Goal: Transaction & Acquisition: Purchase product/service

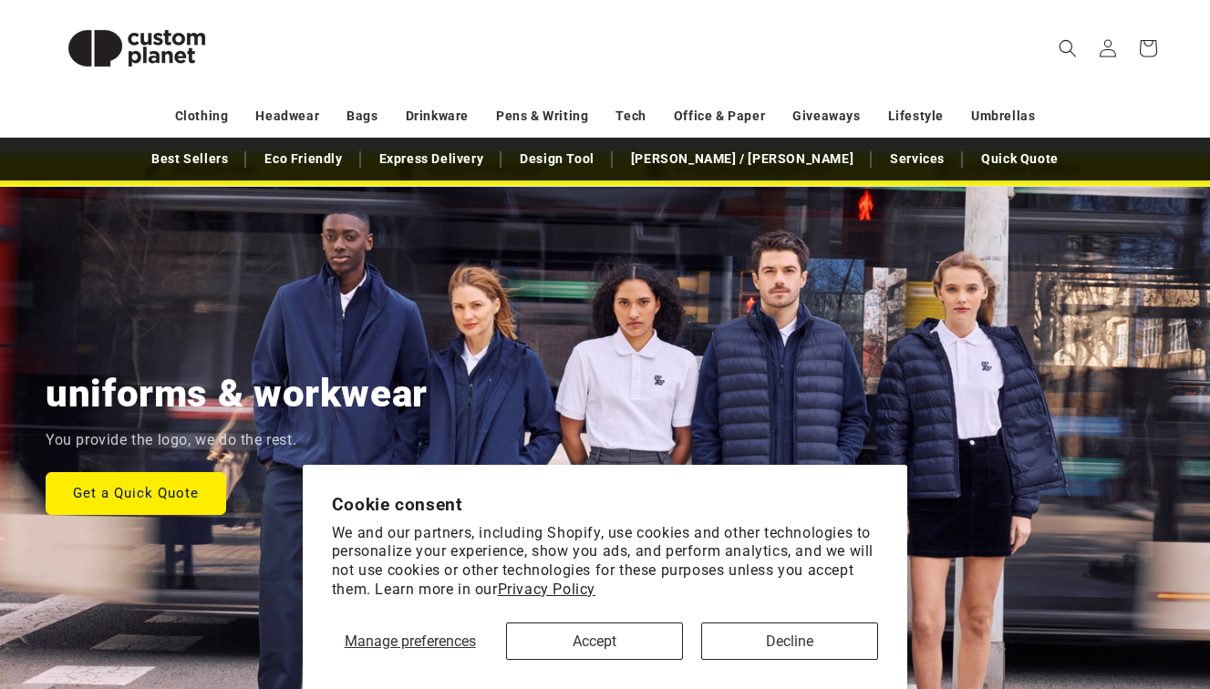
scroll to position [67, 0]
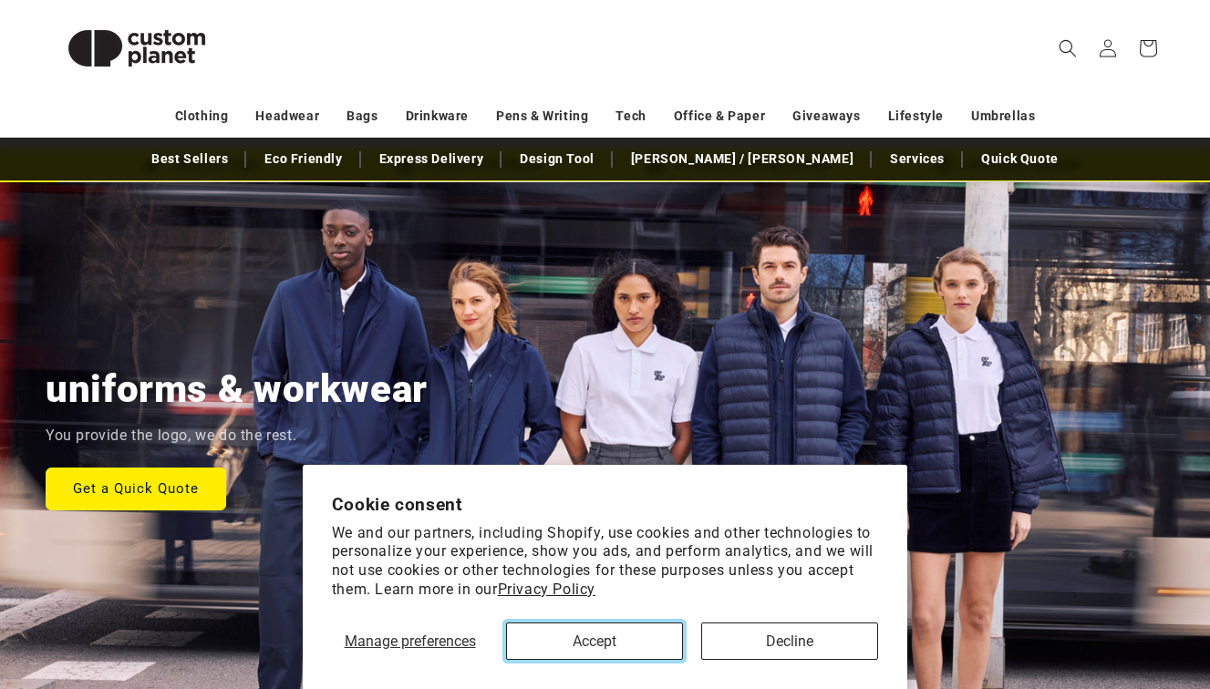
click at [577, 652] on button "Accept" at bounding box center [594, 641] width 177 height 37
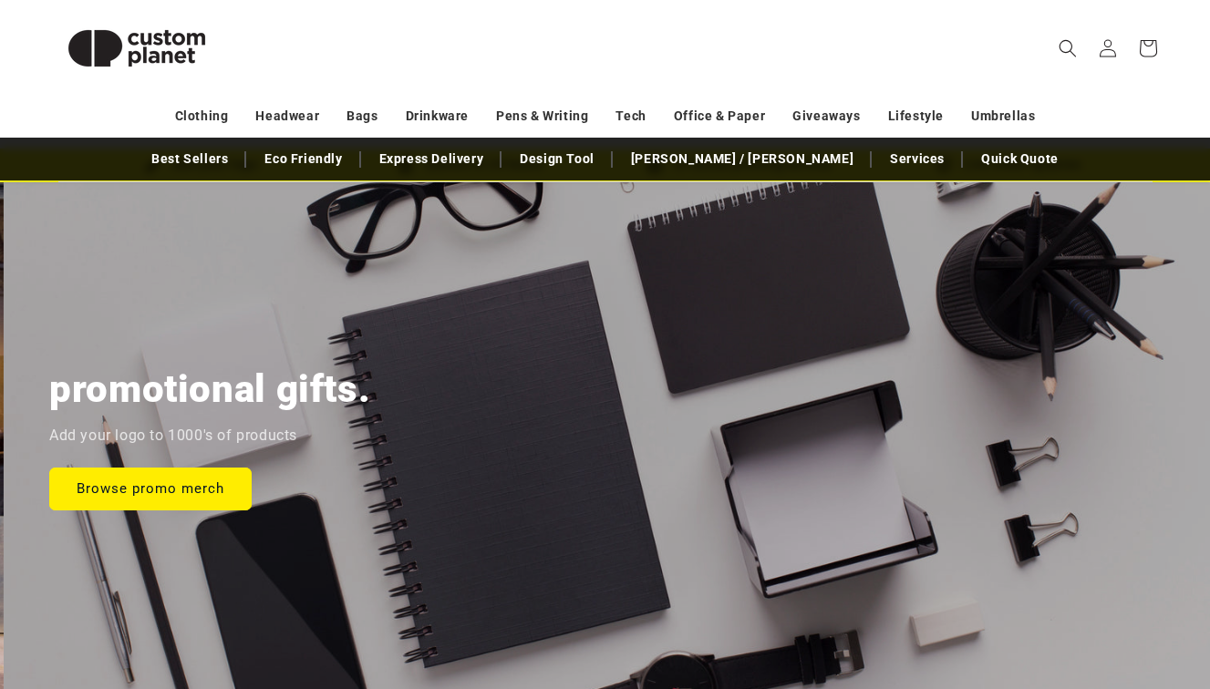
scroll to position [0, 2420]
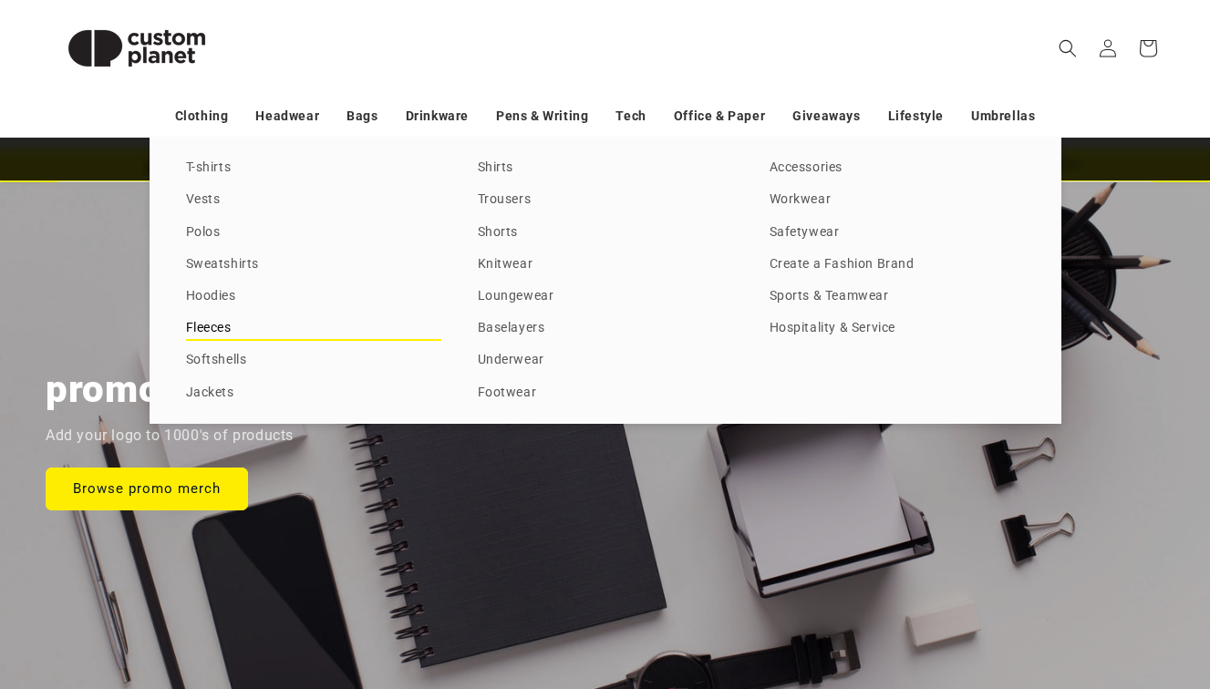
click at [207, 323] on link "Fleeces" at bounding box center [313, 328] width 255 height 25
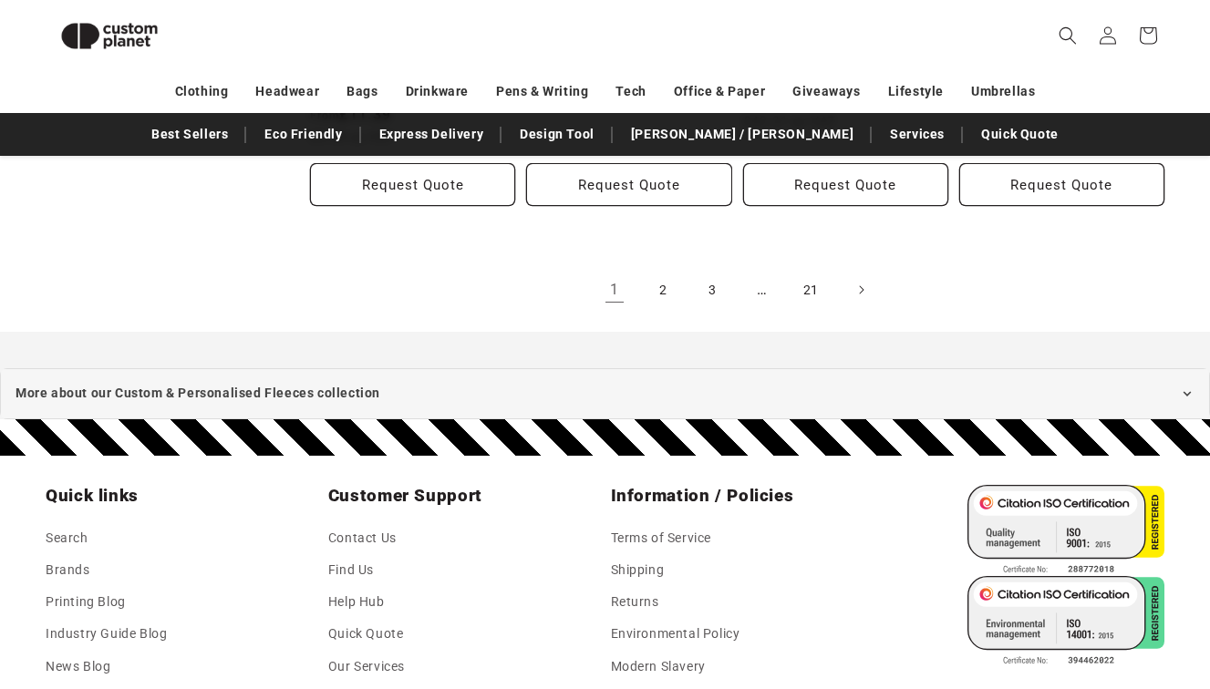
scroll to position [2286, 0]
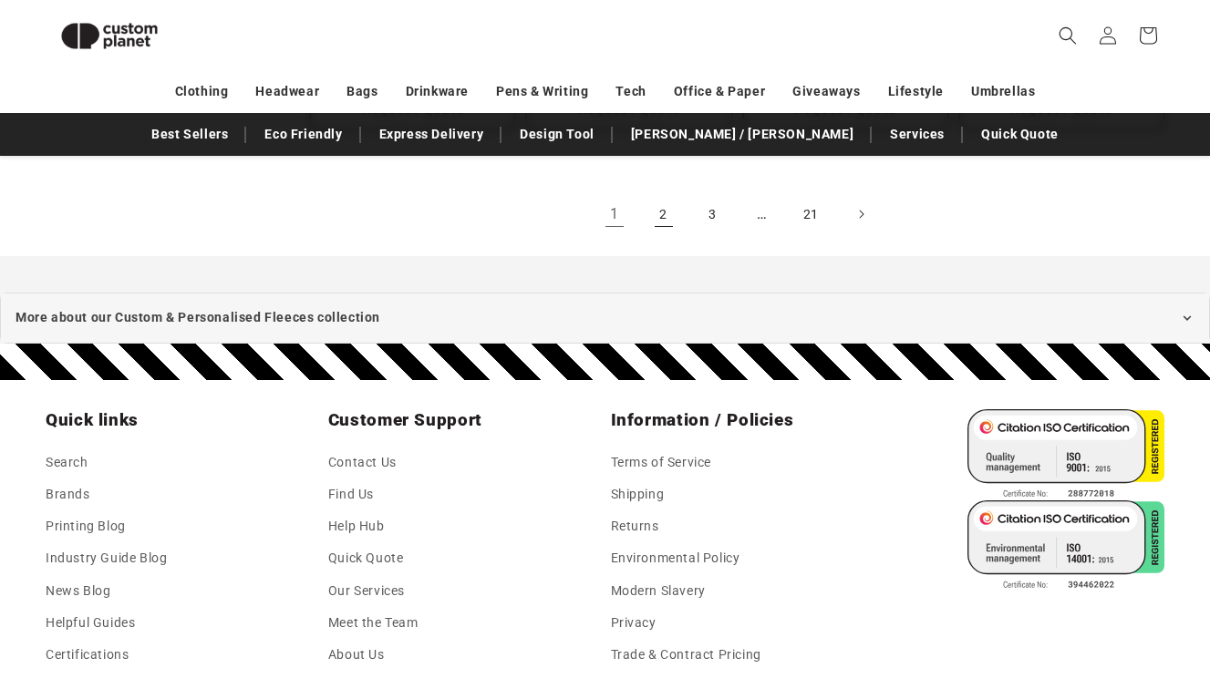
click at [671, 215] on link "2" at bounding box center [664, 214] width 40 height 40
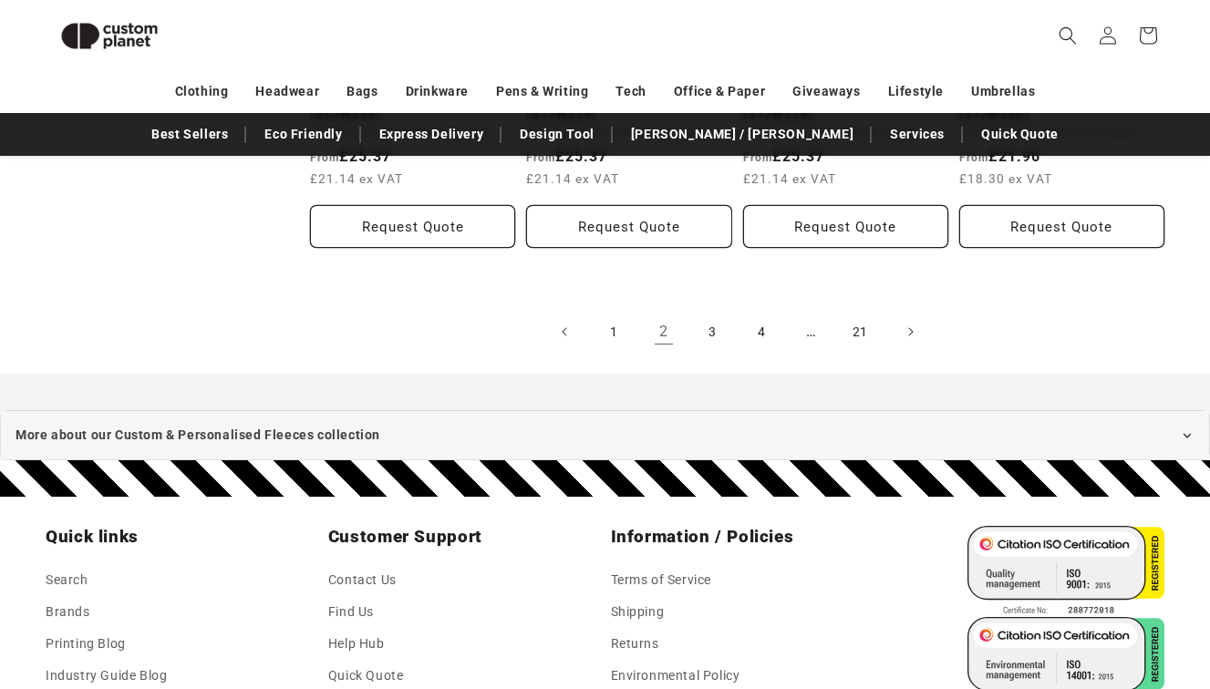
scroll to position [2125, 0]
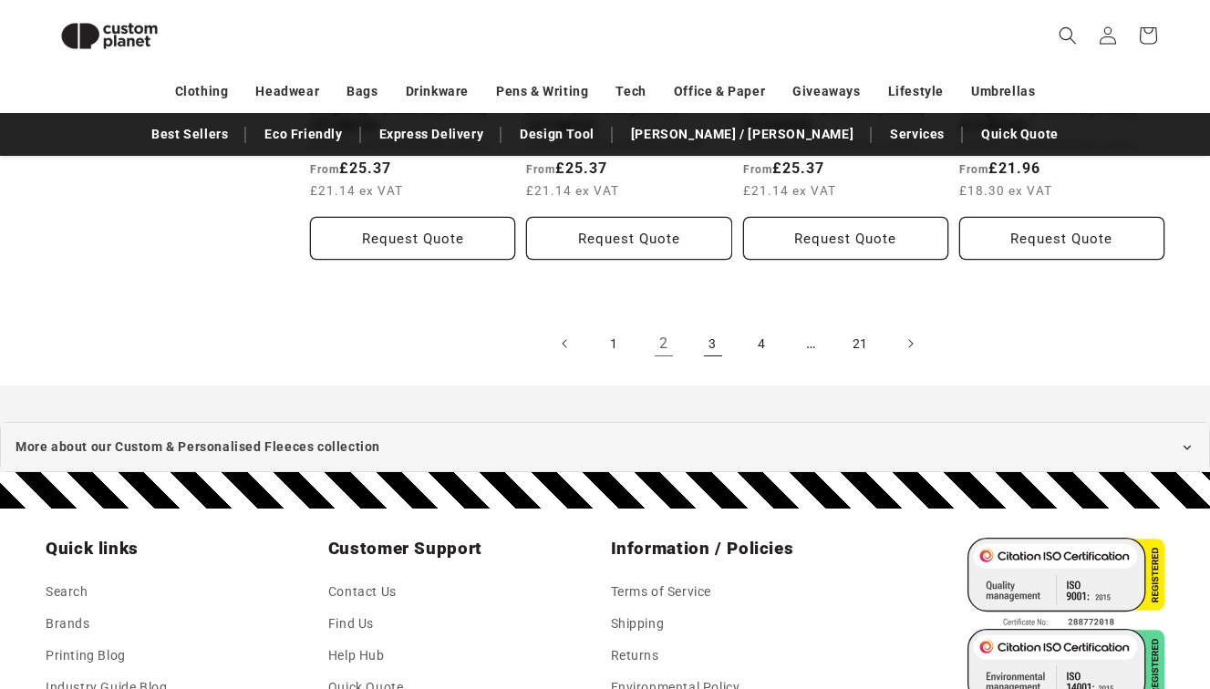
click at [725, 348] on link "3" at bounding box center [713, 344] width 40 height 40
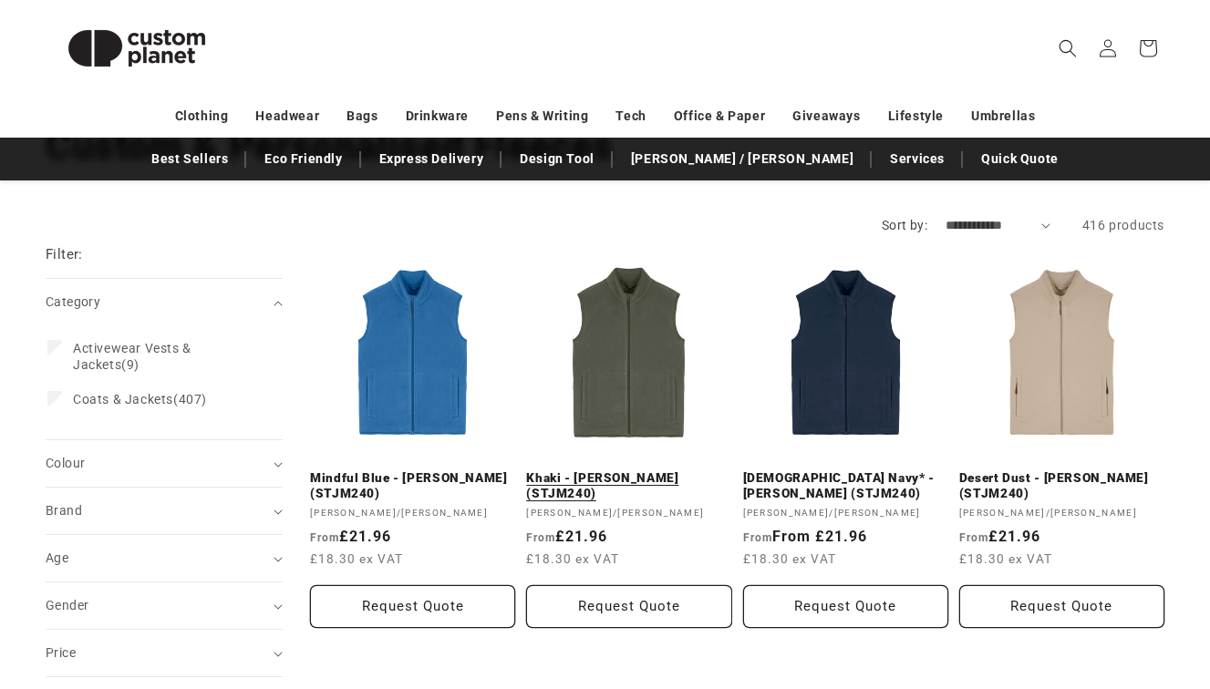
scroll to position [163, 0]
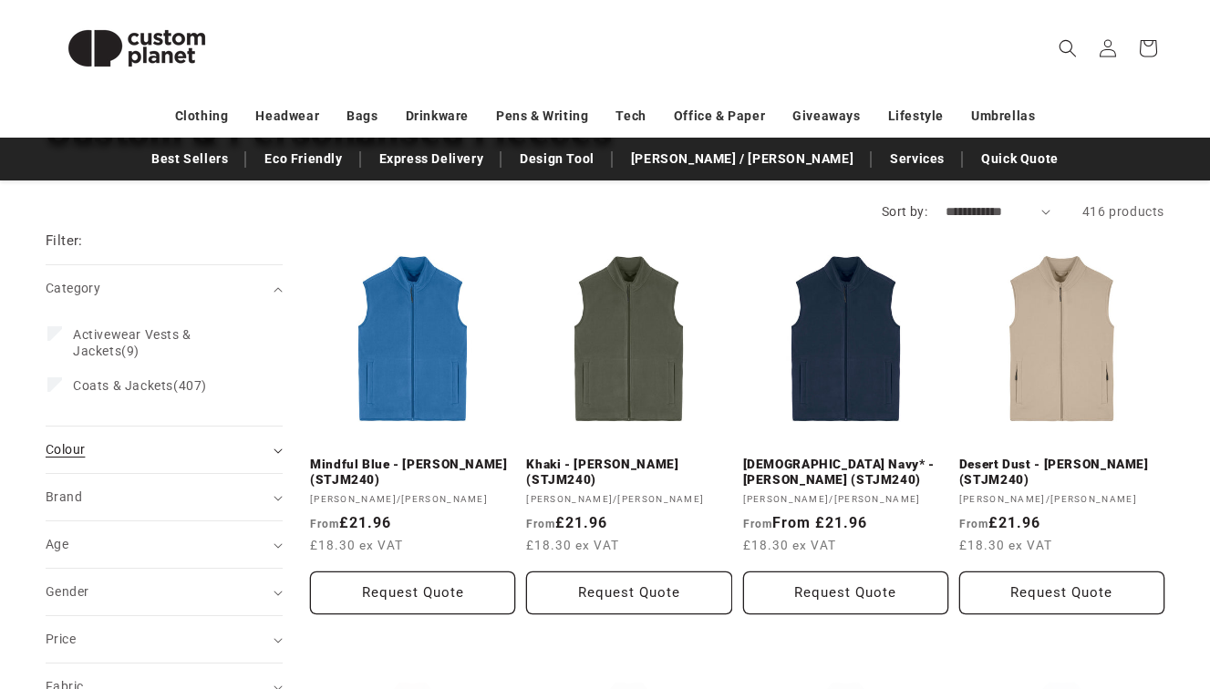
click at [125, 447] on div "Colour (0)" at bounding box center [157, 449] width 222 height 19
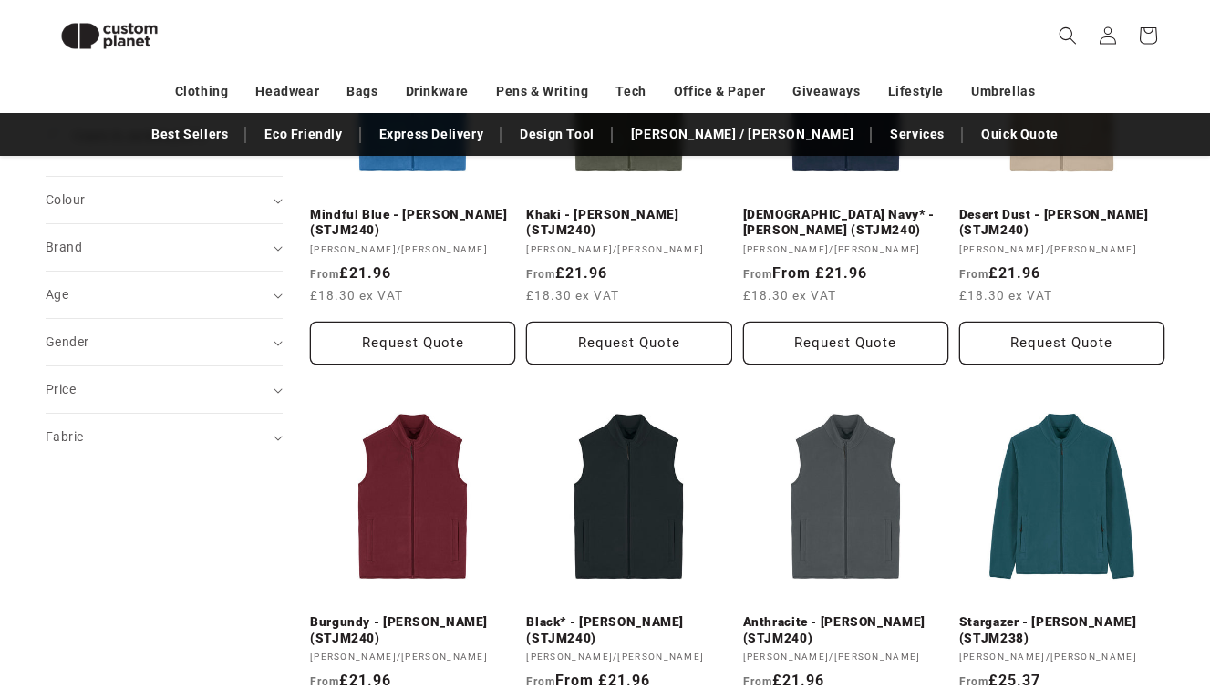
scroll to position [386, 0]
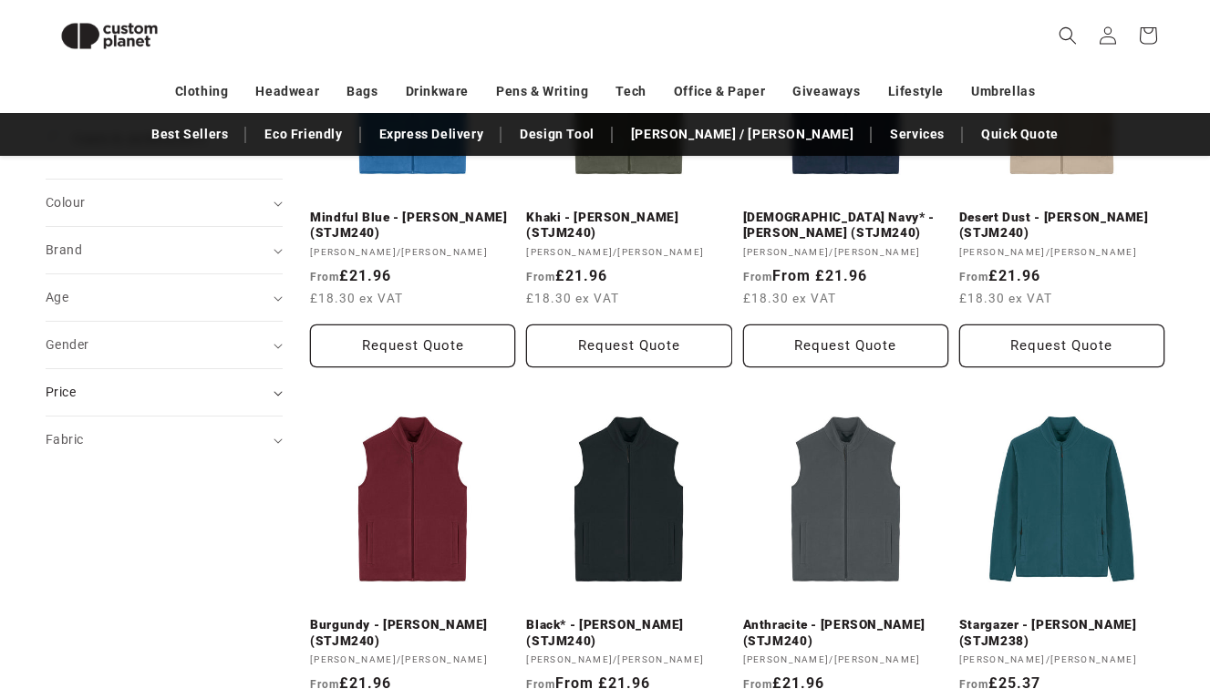
click at [111, 401] on div "Price" at bounding box center [157, 392] width 222 height 19
click at [109, 355] on summary "Gender (0)" at bounding box center [164, 345] width 237 height 47
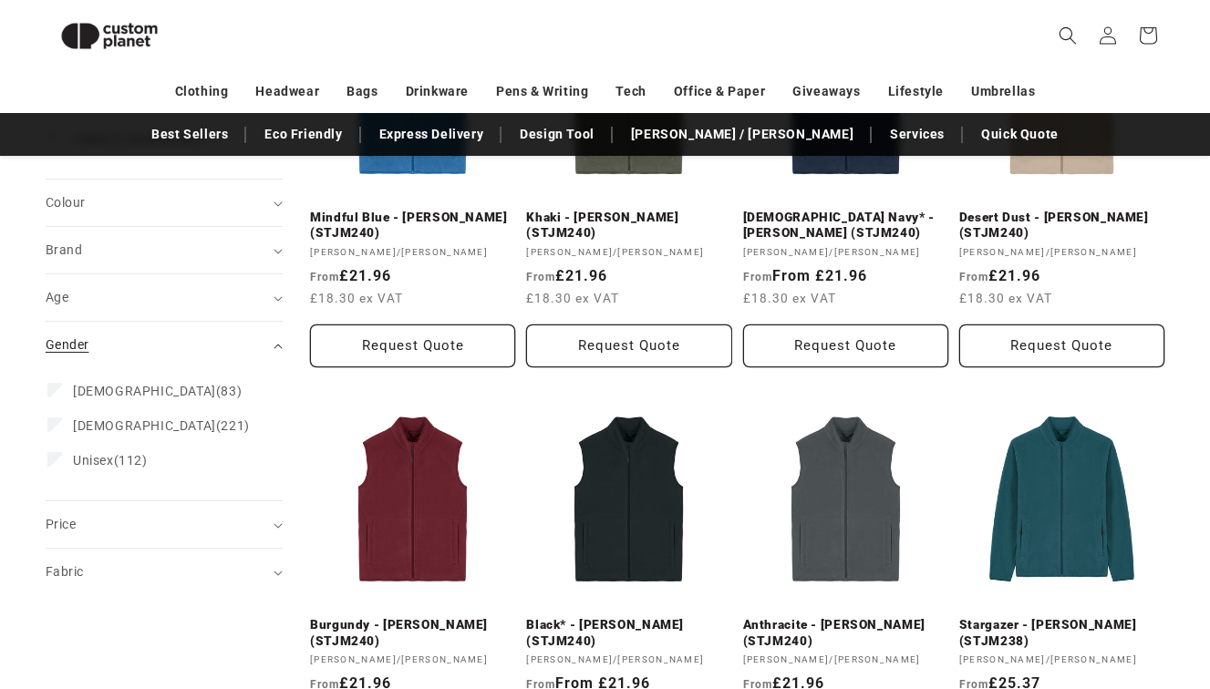
click at [109, 355] on summary "Gender (0)" at bounding box center [164, 345] width 237 height 47
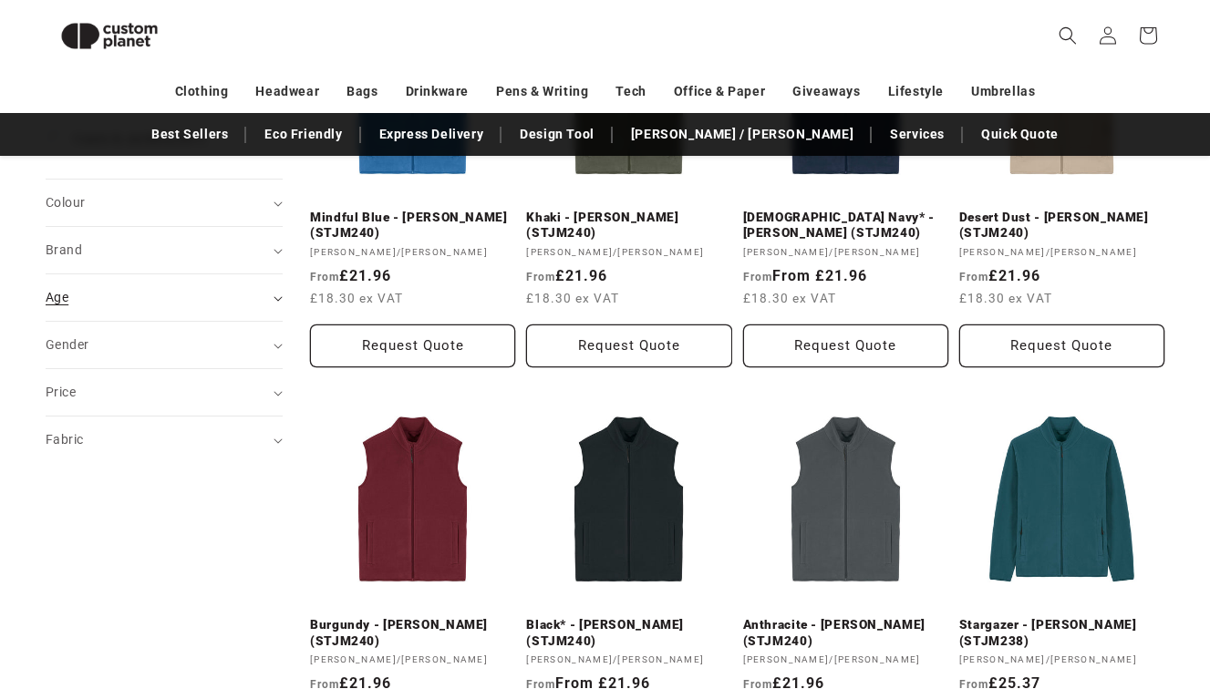
click at [111, 302] on div "Age (0)" at bounding box center [157, 297] width 222 height 19
click at [119, 254] on div "Brand (0)" at bounding box center [157, 250] width 222 height 19
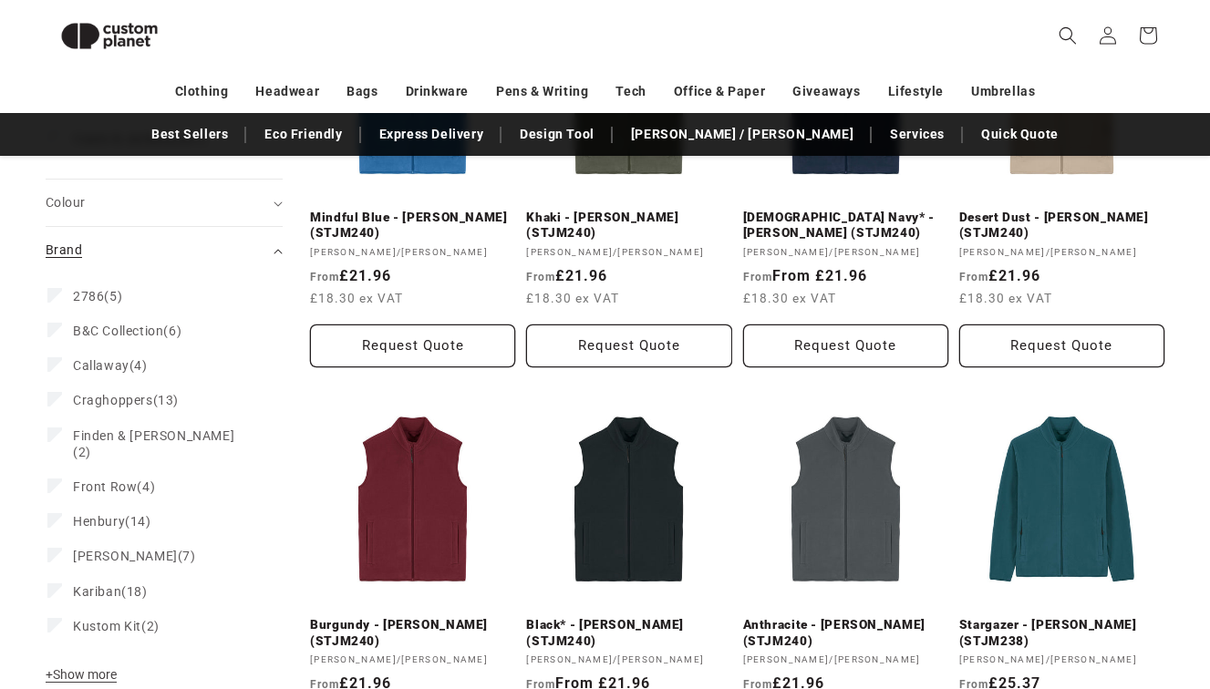
click at [119, 254] on div "Brand (0)" at bounding box center [157, 250] width 222 height 19
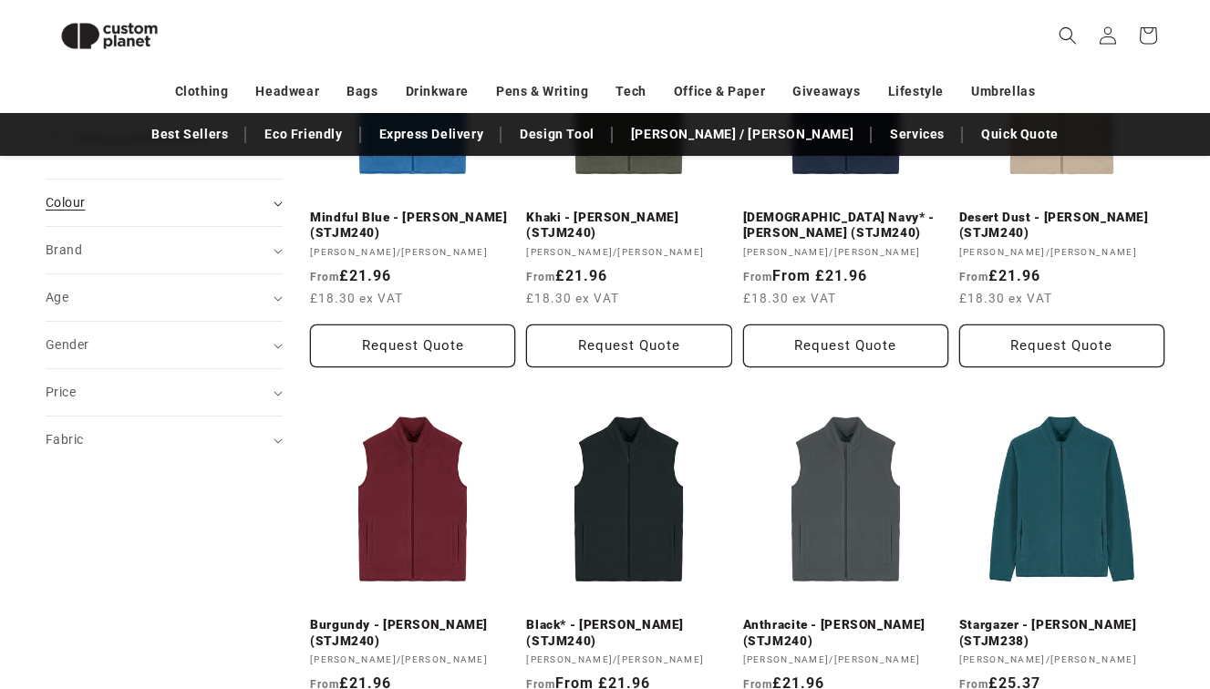
click at [118, 202] on div "Colour (0)" at bounding box center [157, 202] width 222 height 19
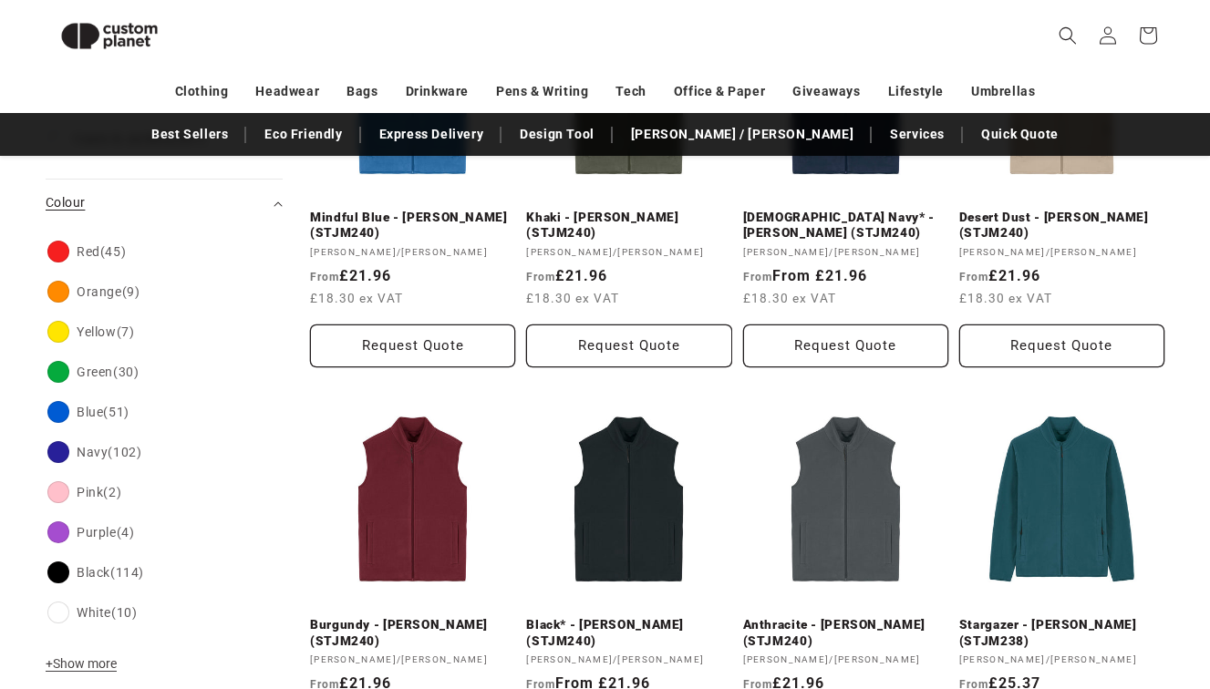
click at [118, 202] on div "Colour (0)" at bounding box center [157, 202] width 222 height 19
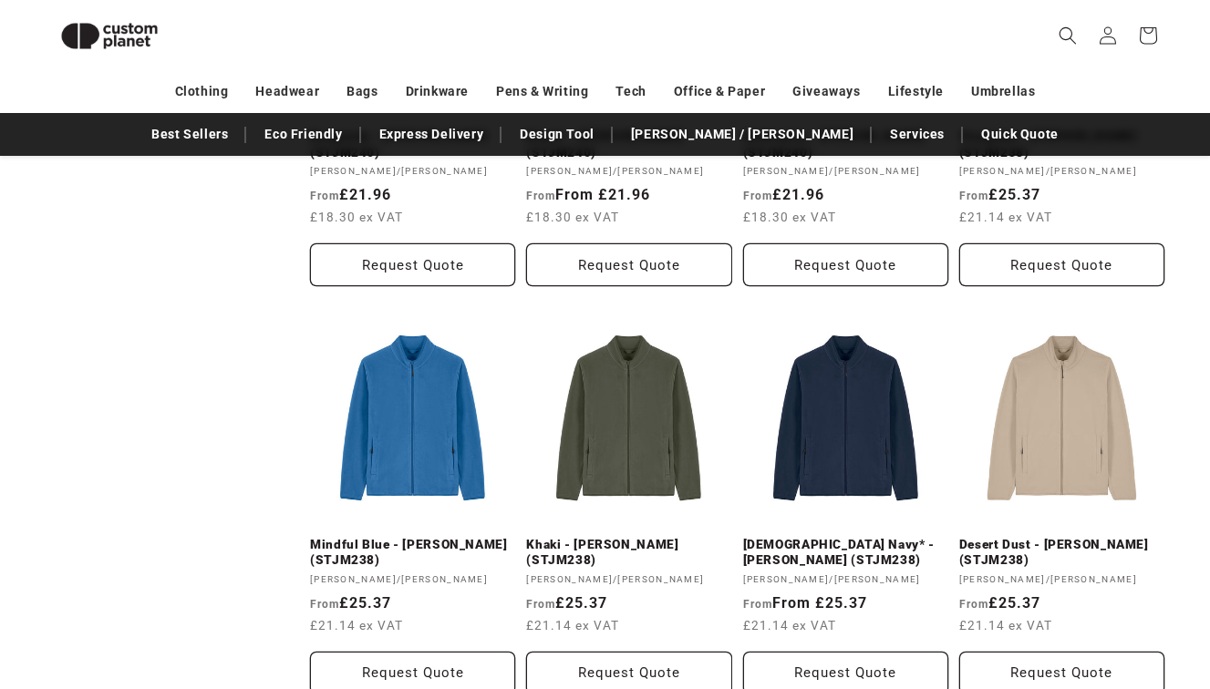
scroll to position [875, 0]
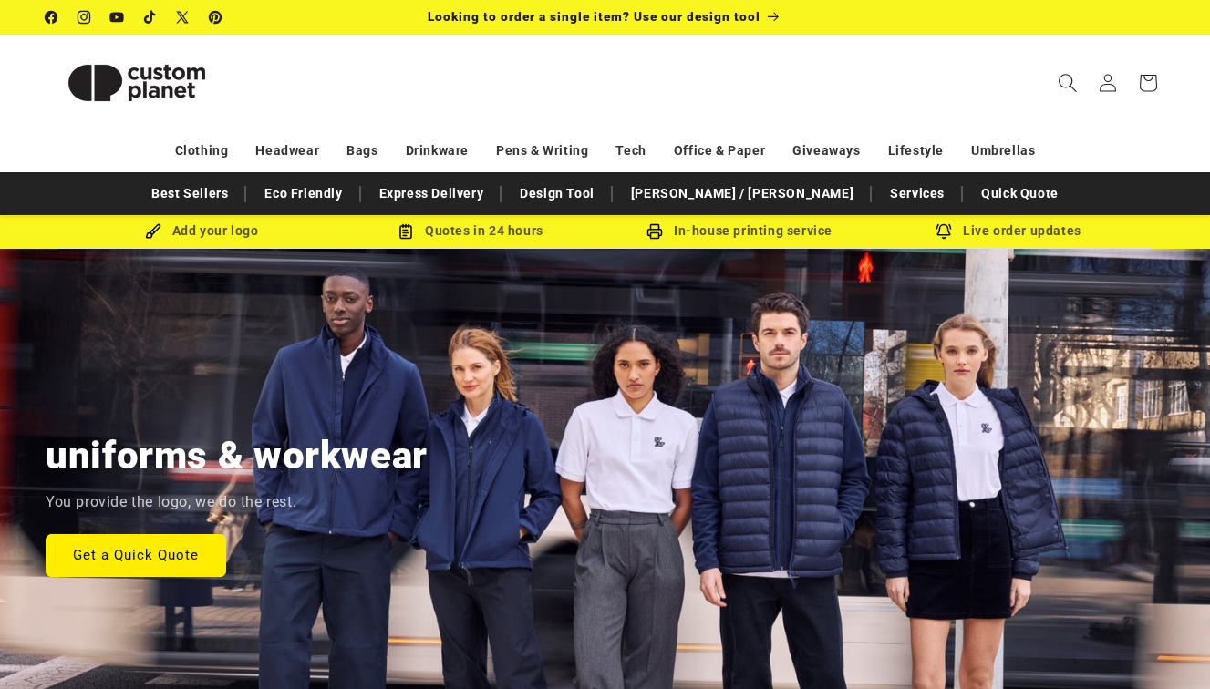
click at [1066, 79] on icon "Search" at bounding box center [1067, 82] width 19 height 19
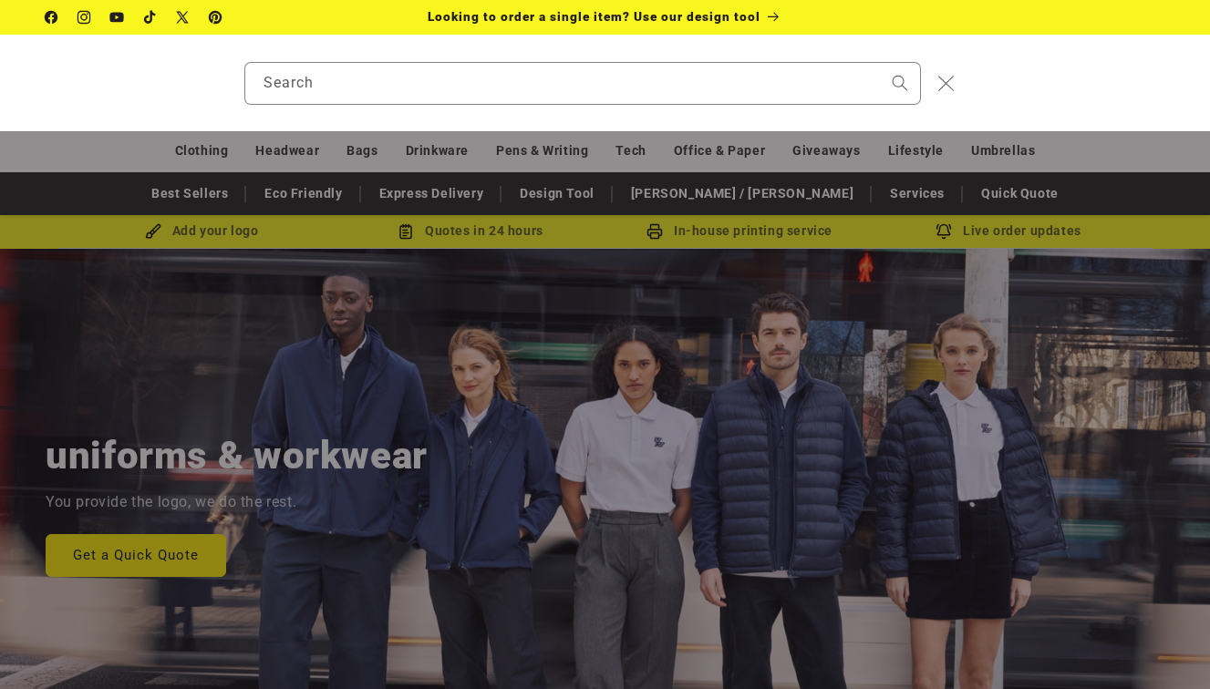
click at [939, 78] on icon "Close" at bounding box center [946, 84] width 16 height 16
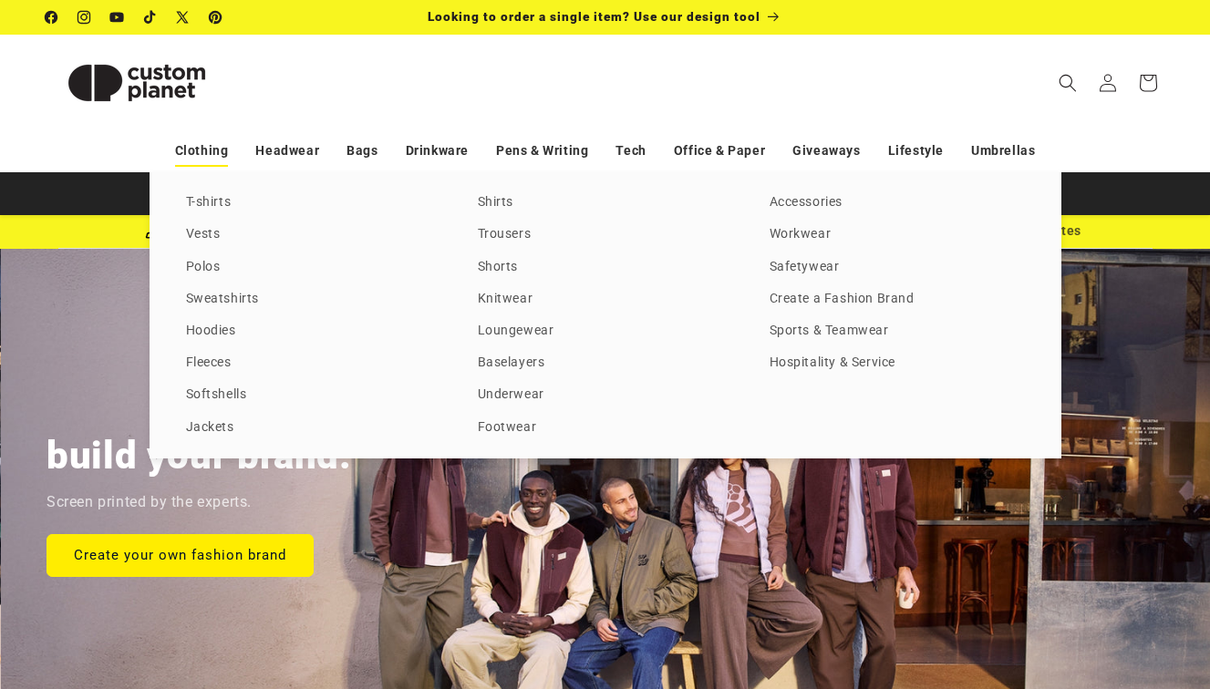
scroll to position [0, 1210]
click at [187, 141] on link "Clothing" at bounding box center [202, 151] width 54 height 32
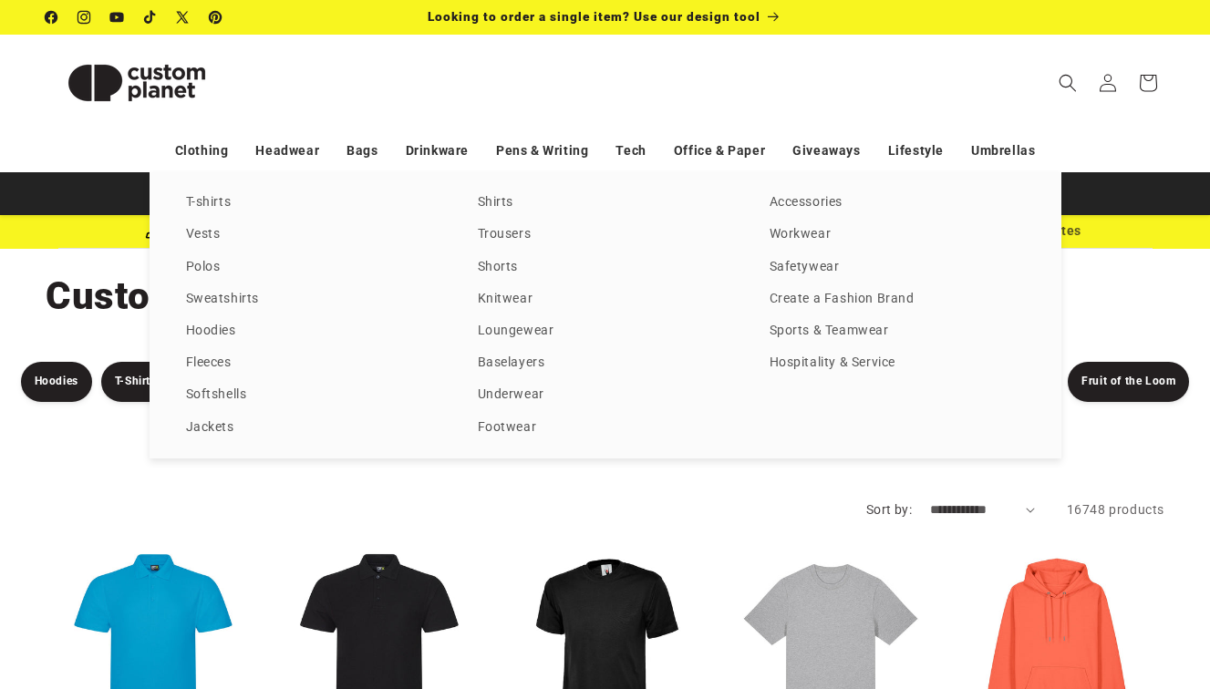
click at [76, 210] on div "T-shirts Vests Polos Sweatshirts Hoodies Fleeces Softshells Jackets Shirts Trou…" at bounding box center [605, 315] width 1210 height 286
click at [112, 266] on div "T-shirts Vests Polos Sweatshirts Hoodies Fleeces Softshells Jackets Shirts Trou…" at bounding box center [605, 315] width 1210 height 286
click at [211, 140] on link "Clothing" at bounding box center [202, 151] width 54 height 32
click at [119, 256] on div "T-shirts Vests Polos Sweatshirts Hoodies Fleeces Softshells Jackets Shirts Trou…" at bounding box center [605, 315] width 1210 height 286
click at [109, 309] on div "T-shirts Vests Polos Sweatshirts Hoodies Fleeces Softshells Jackets Shirts Trou…" at bounding box center [605, 315] width 1210 height 286
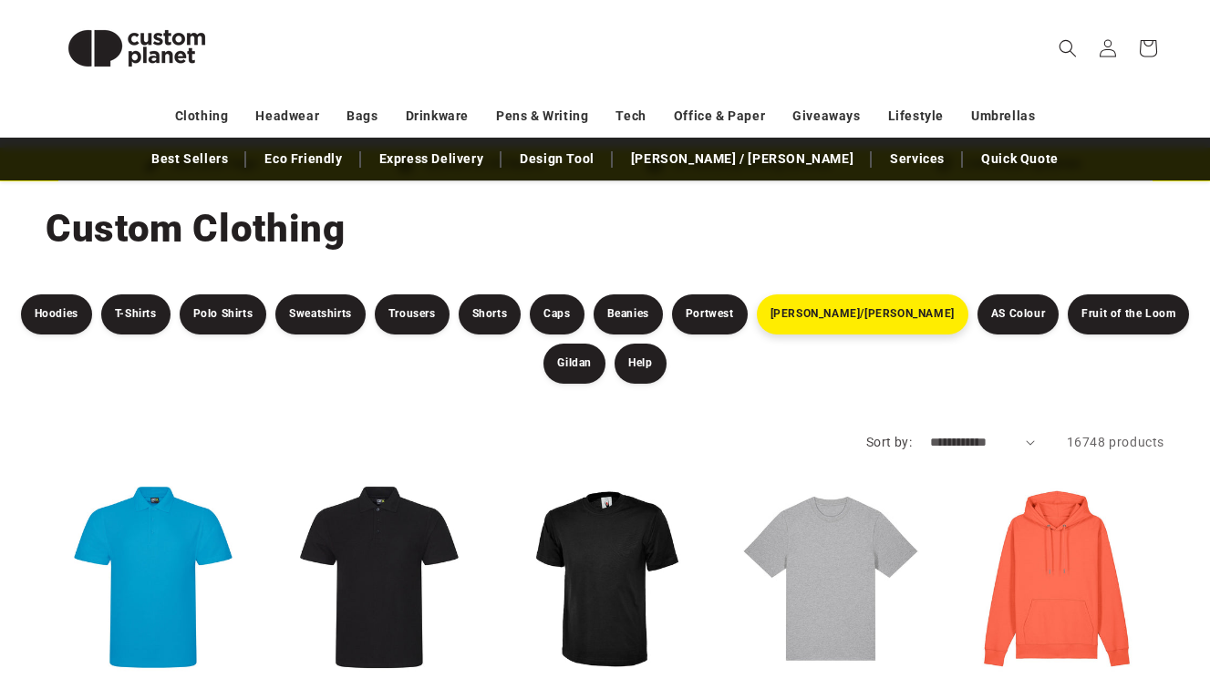
scroll to position [70, 0]
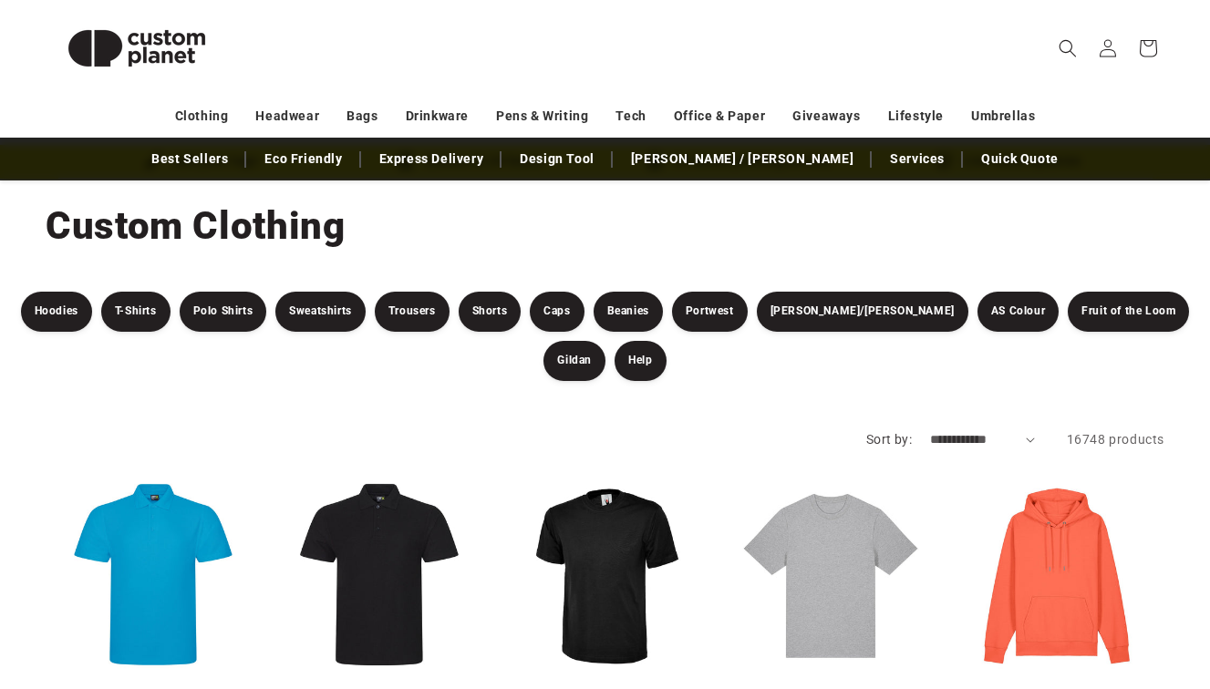
click at [1022, 438] on select "**********" at bounding box center [982, 439] width 105 height 19
click at [930, 430] on select "**********" at bounding box center [982, 439] width 105 height 19
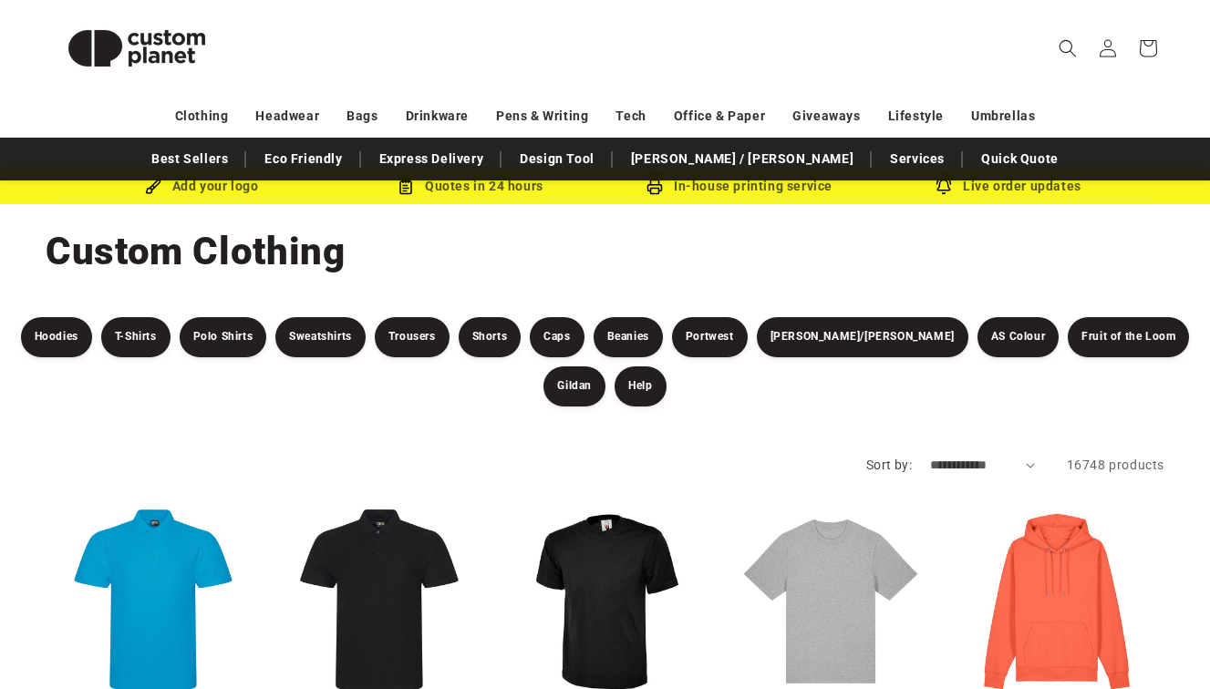
scroll to position [59, 0]
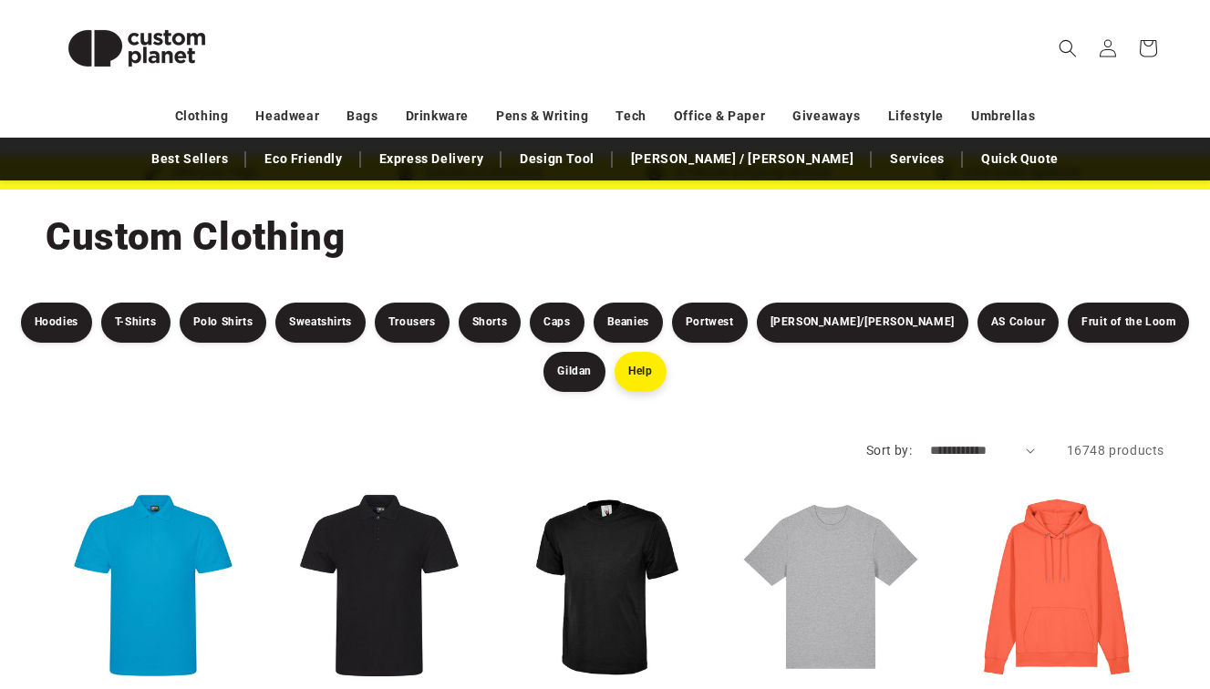
click at [615, 373] on link "Help" at bounding box center [640, 372] width 51 height 40
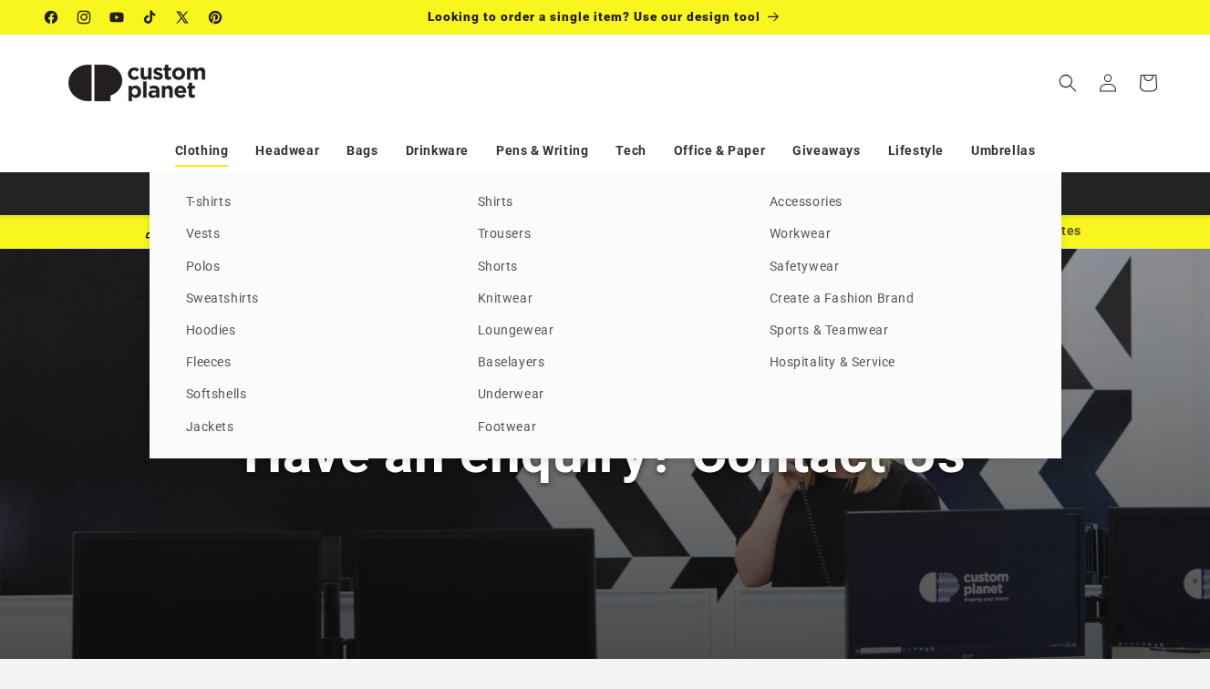
click at [204, 149] on link "Clothing" at bounding box center [202, 151] width 54 height 32
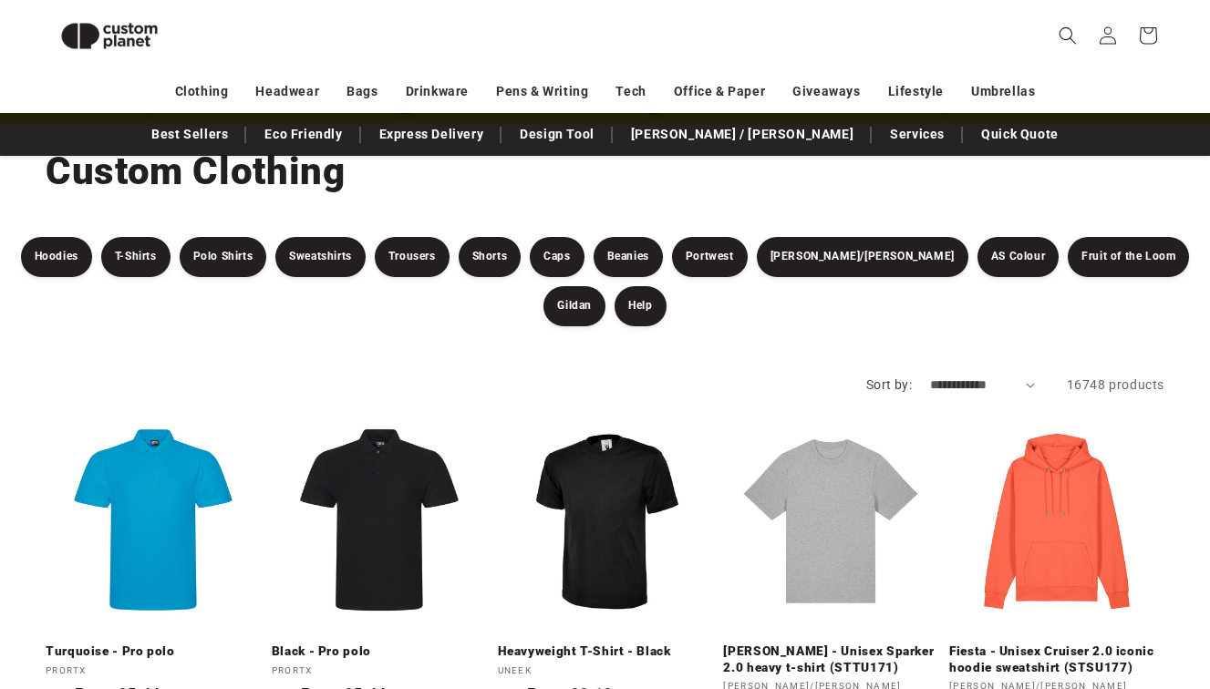
scroll to position [86, 0]
